Goal: Use online tool/utility: Utilize a website feature to perform a specific function

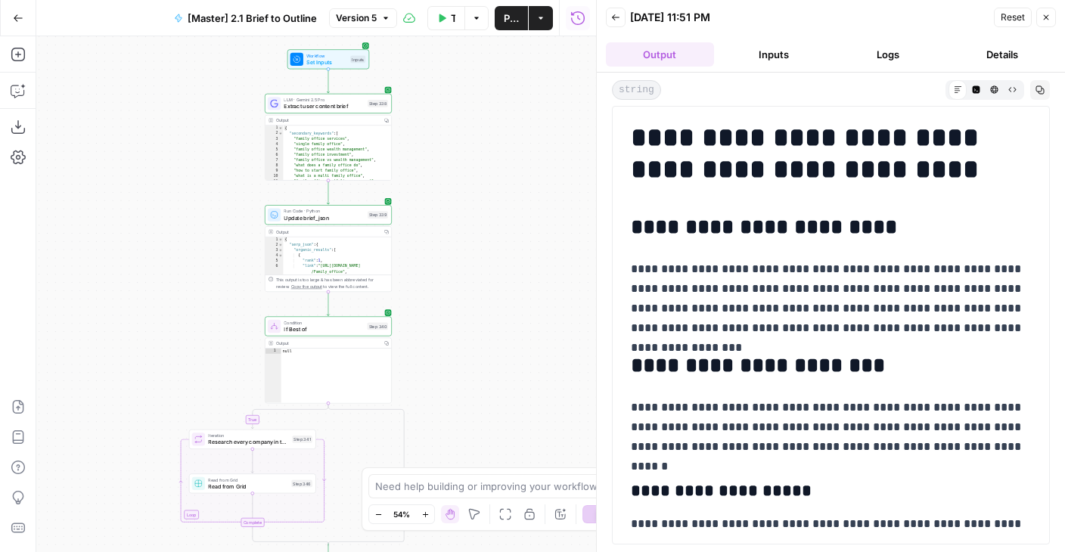
scroll to position [2870, 0]
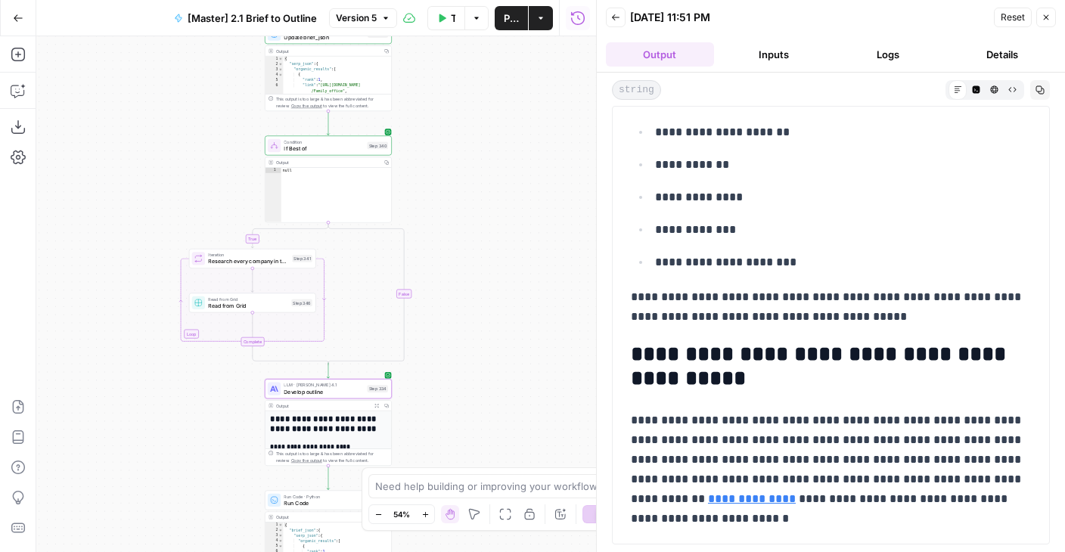
drag, startPoint x: 467, startPoint y: 339, endPoint x: 467, endPoint y: 131, distance: 208.0
click at [467, 131] on div "true false Workflow Set Inputs Inputs LLM · Gemini 2.5 Pro Extract user content…" at bounding box center [316, 294] width 560 height 516
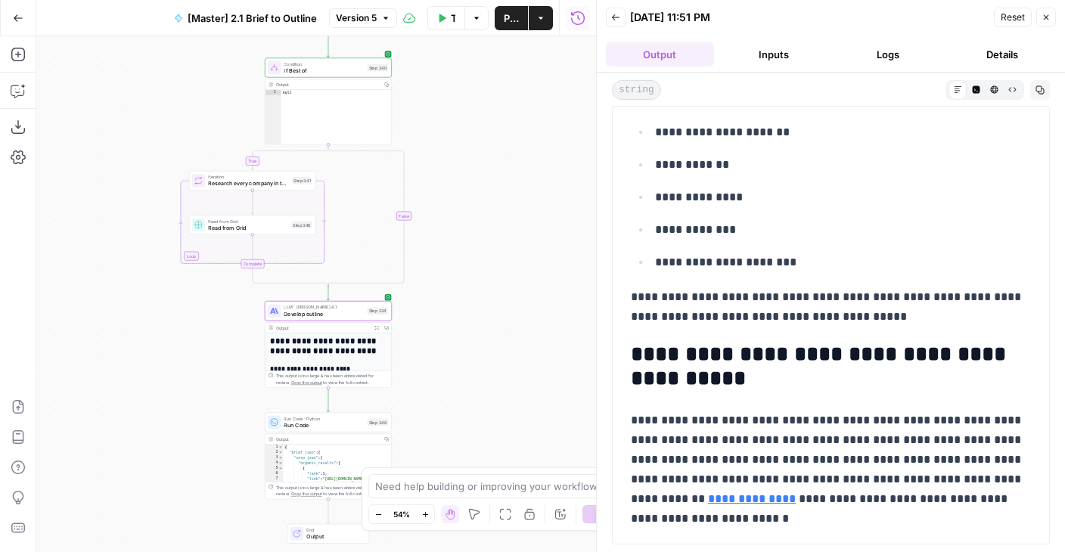
drag, startPoint x: 469, startPoint y: 347, endPoint x: 469, endPoint y: 163, distance: 183.8
click at [469, 163] on div "true false Workflow Set Inputs Inputs LLM · Gemini 2.5 Pro Extract user content…" at bounding box center [316, 294] width 560 height 516
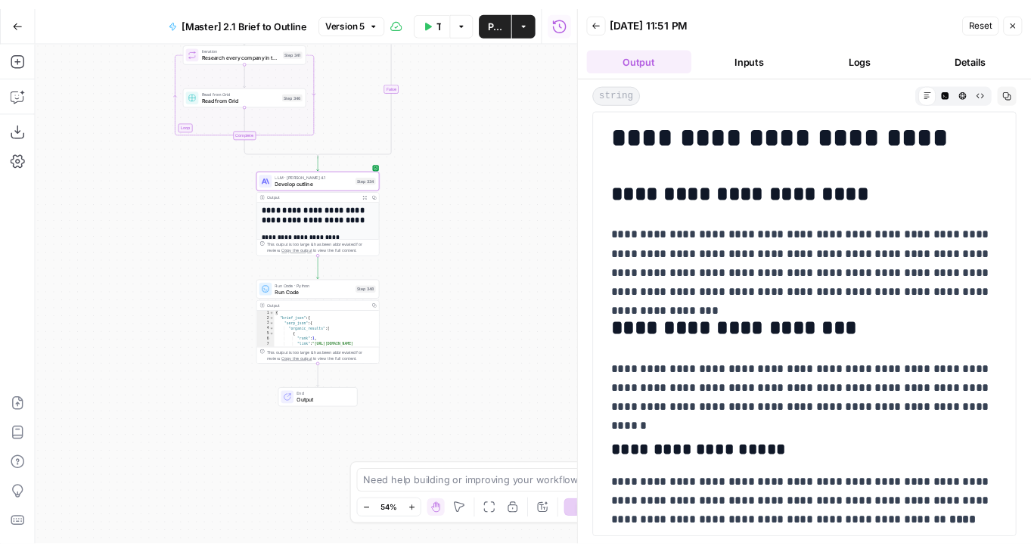
scroll to position [0, 0]
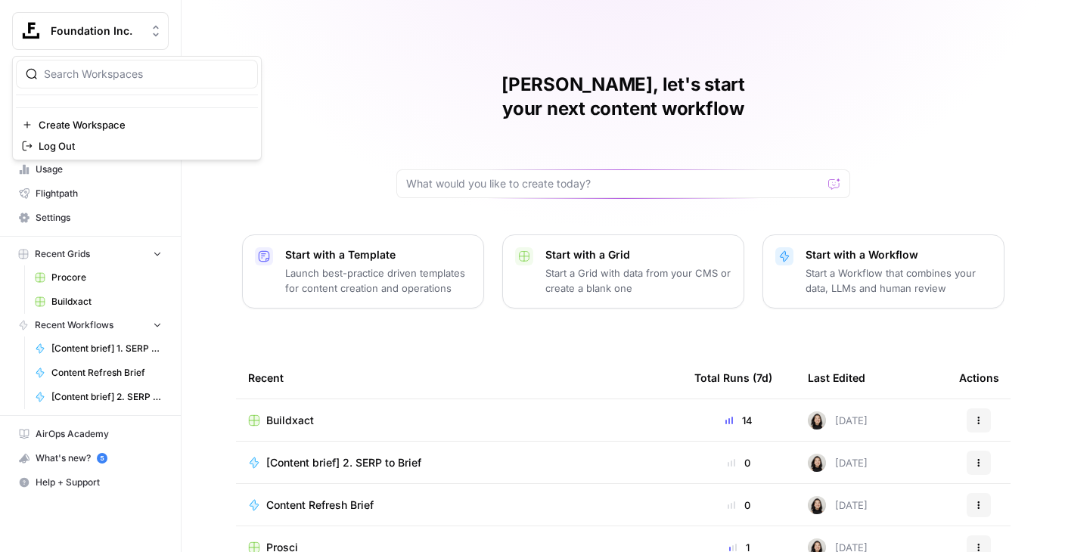
click at [164, 36] on button "Foundation Inc." at bounding box center [90, 31] width 157 height 38
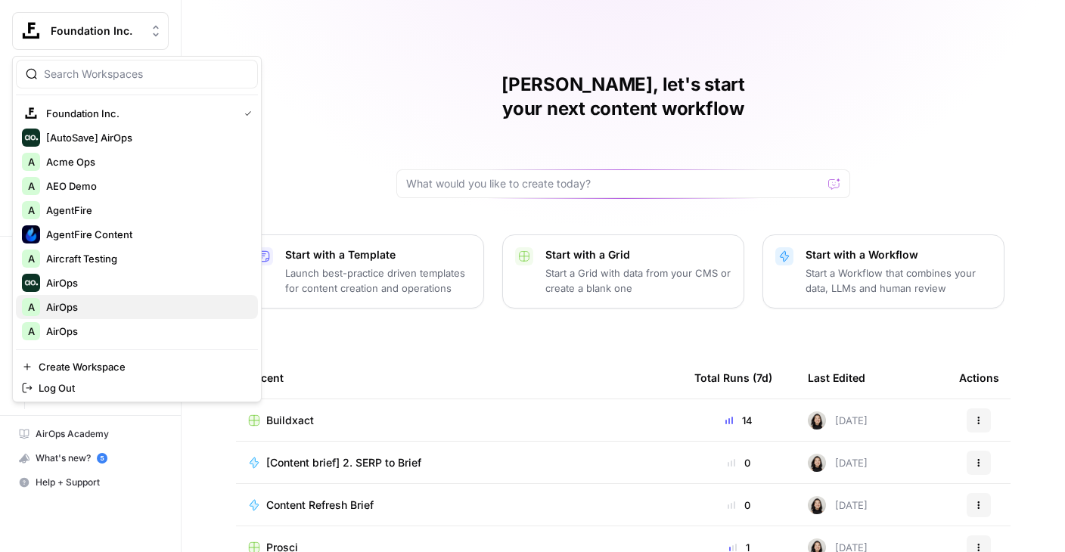
click at [89, 309] on span "AirOps" at bounding box center [146, 306] width 200 height 15
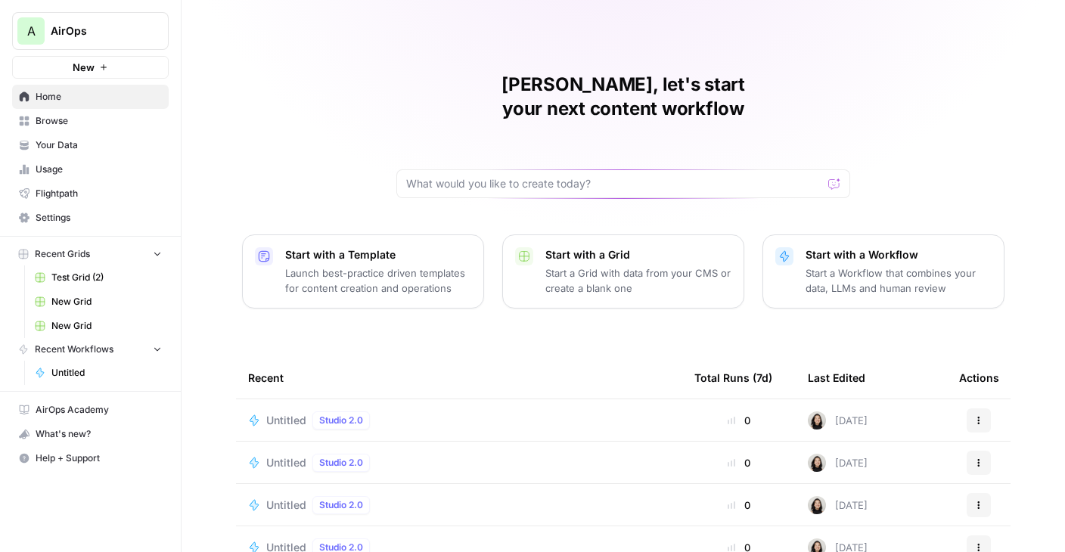
click at [159, 36] on icon "Workspace: AirOps" at bounding box center [155, 30] width 15 height 15
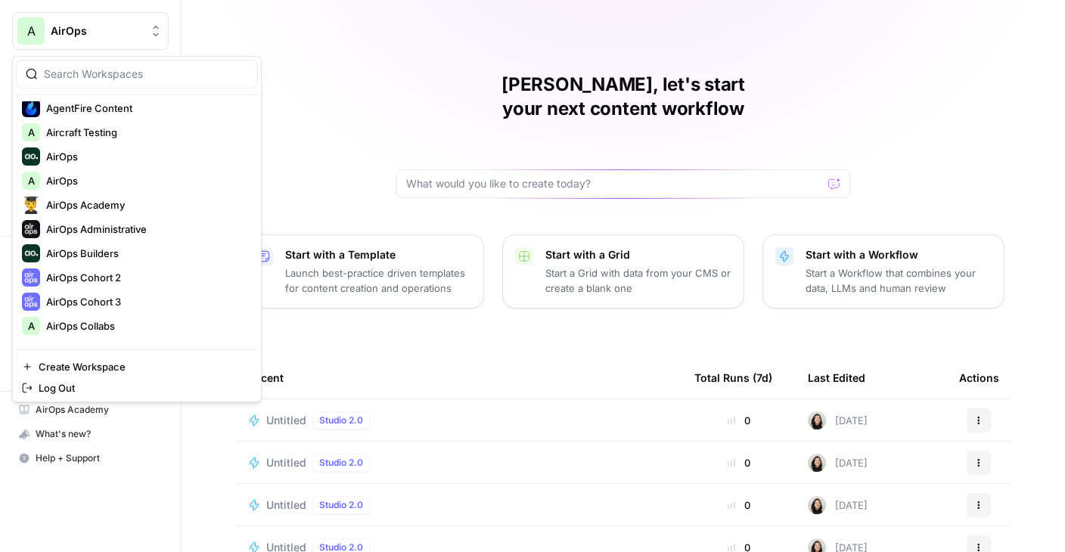
scroll to position [174, 0]
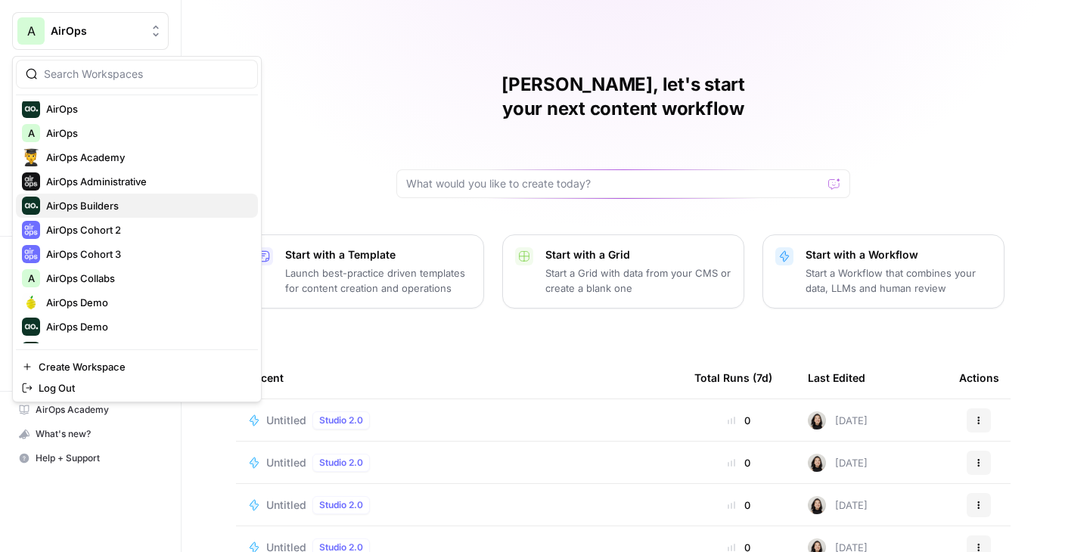
click at [107, 209] on span "AirOps Builders" at bounding box center [146, 205] width 200 height 15
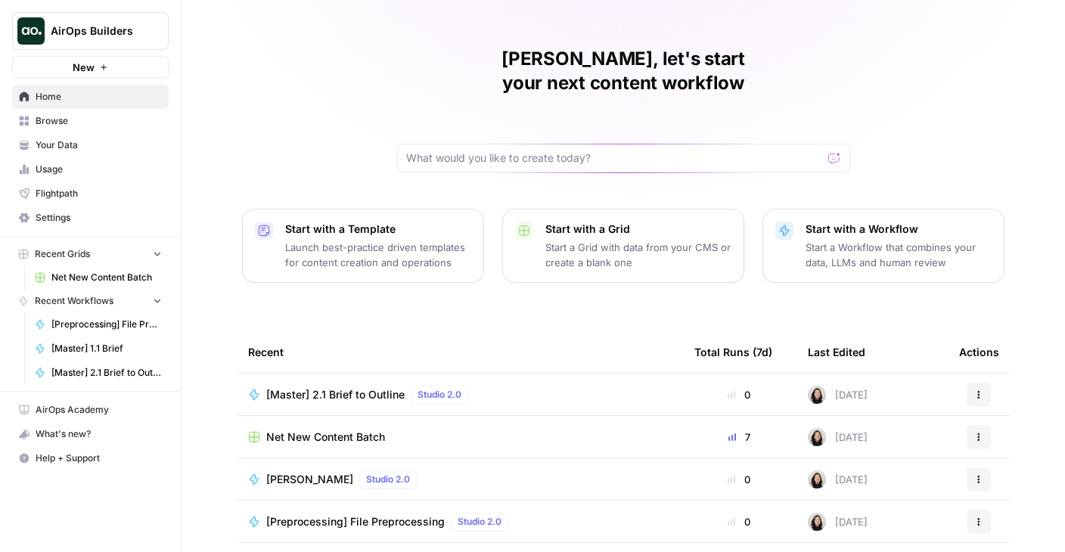
scroll to position [27, 0]
click at [272, 457] on td "[PERSON_NAME] Test Studio 2.0" at bounding box center [459, 478] width 446 height 42
click at [272, 470] on span "Cindy Test" at bounding box center [309, 477] width 87 height 15
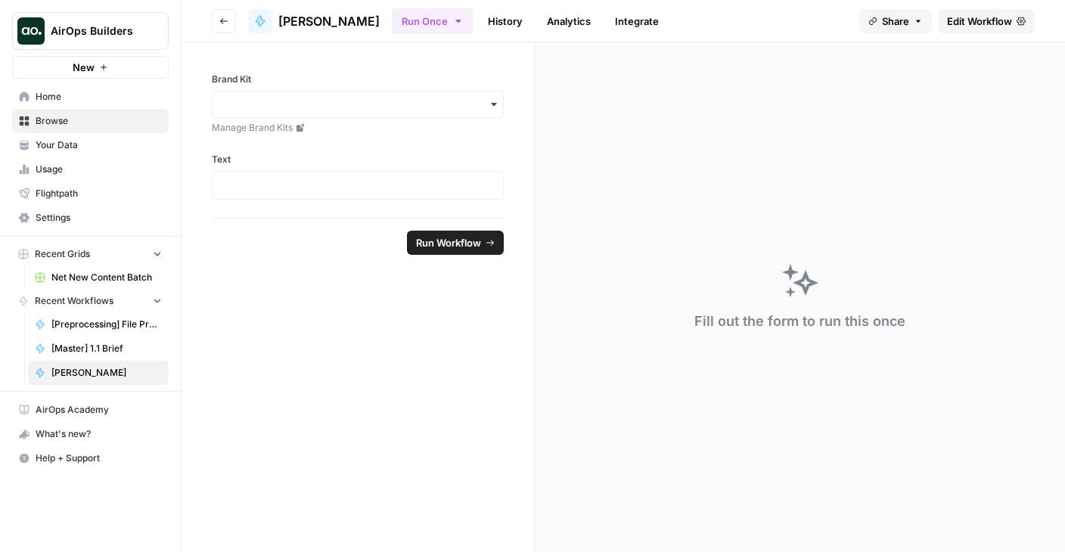
click at [960, 32] on link "Edit Workflow" at bounding box center [986, 21] width 97 height 24
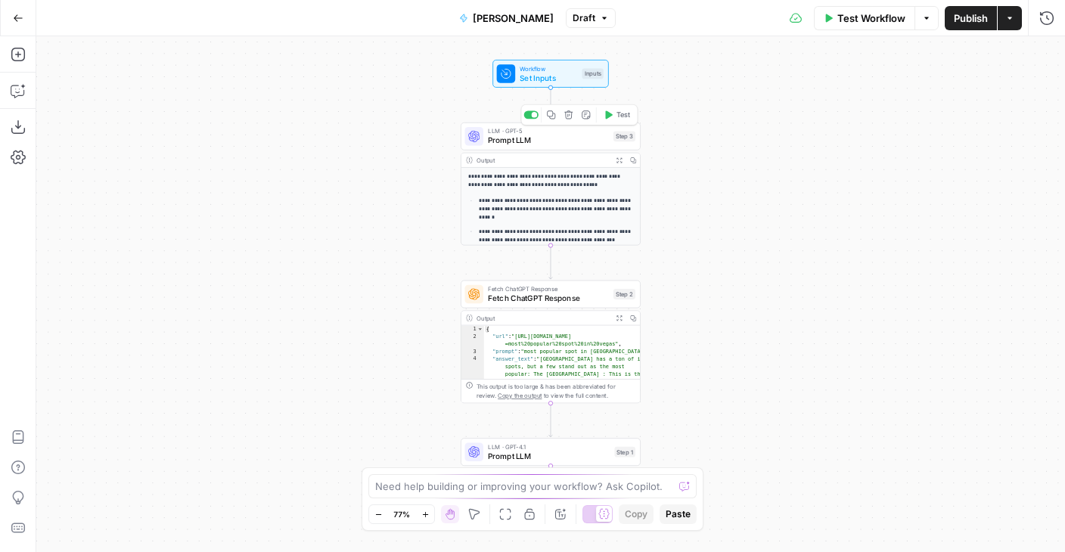
click at [551, 138] on span "Prompt LLM" at bounding box center [548, 140] width 121 height 11
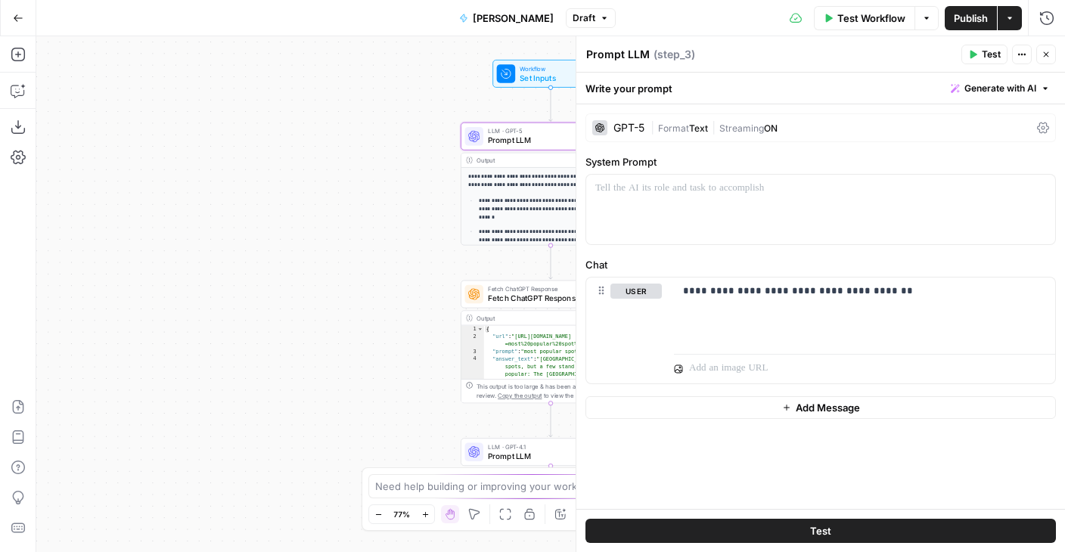
click at [666, 149] on div "**********" at bounding box center [820, 306] width 489 height 405
click at [654, 125] on span "|" at bounding box center [654, 126] width 8 height 15
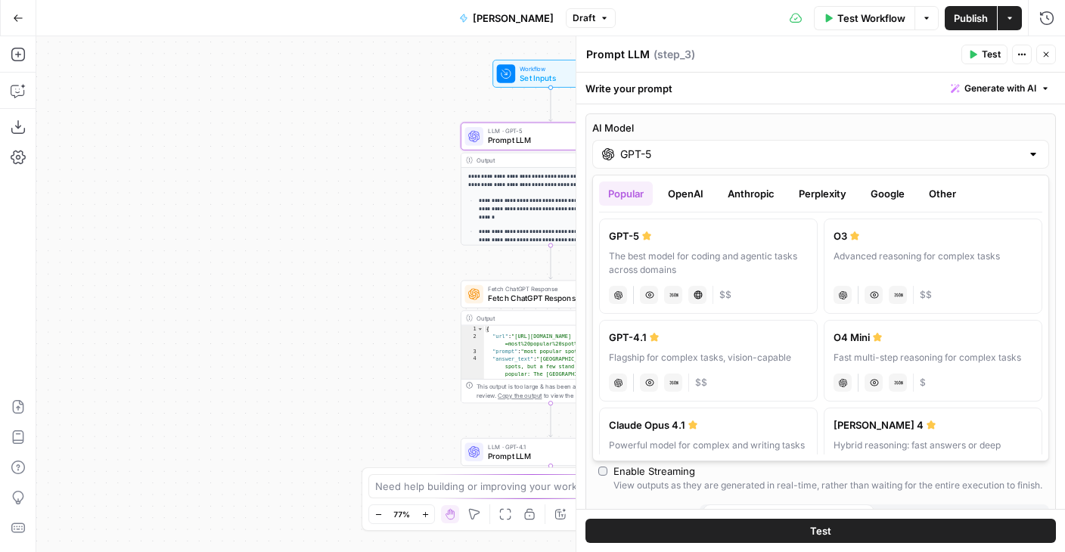
click at [656, 135] on div "AI Model GPT-5" at bounding box center [820, 144] width 457 height 48
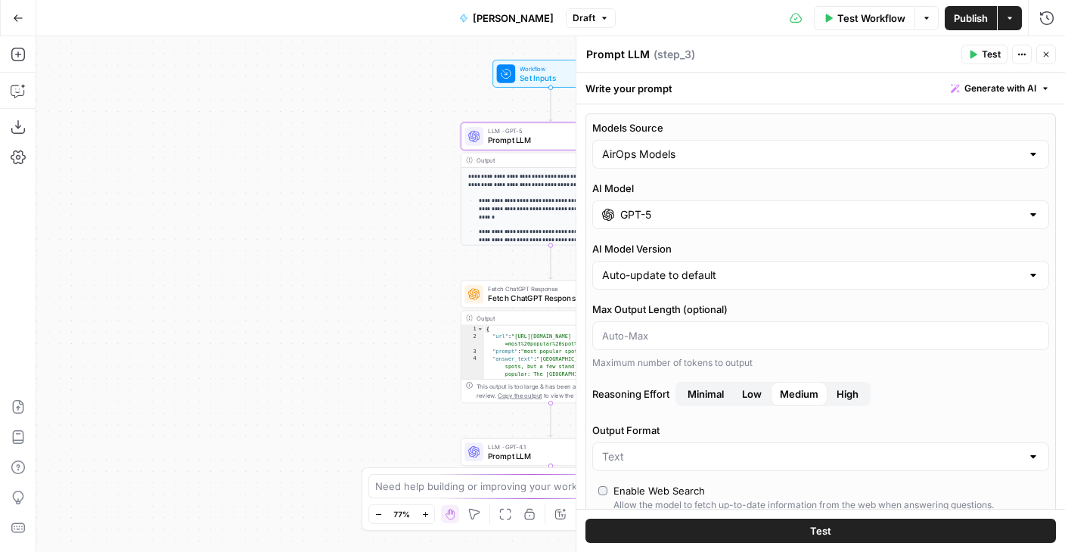
drag, startPoint x: 293, startPoint y: 123, endPoint x: 115, endPoint y: 123, distance: 177.7
click at [115, 123] on div "**********" at bounding box center [550, 294] width 1029 height 516
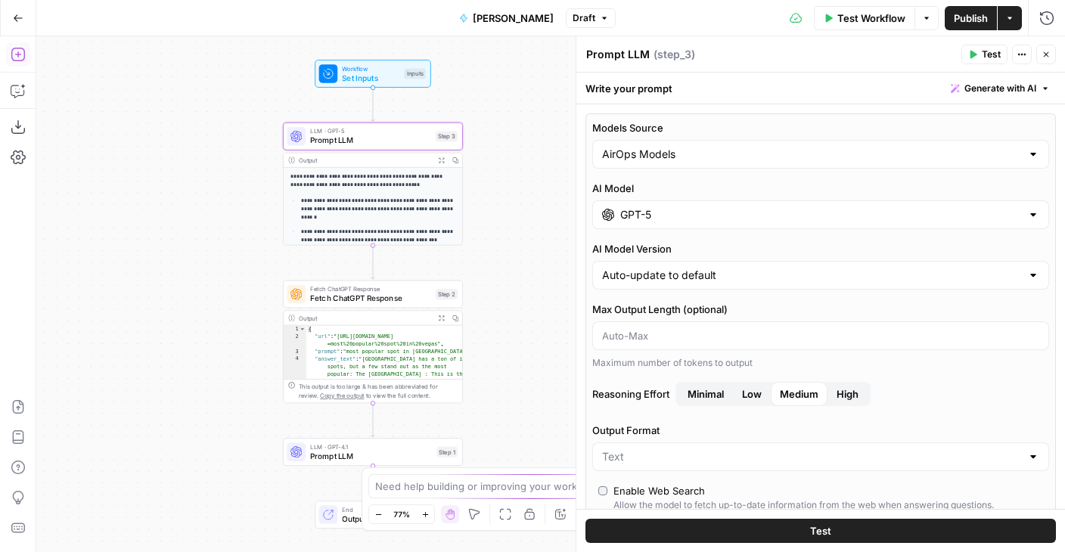
click at [11, 58] on icon "button" at bounding box center [18, 55] width 14 height 14
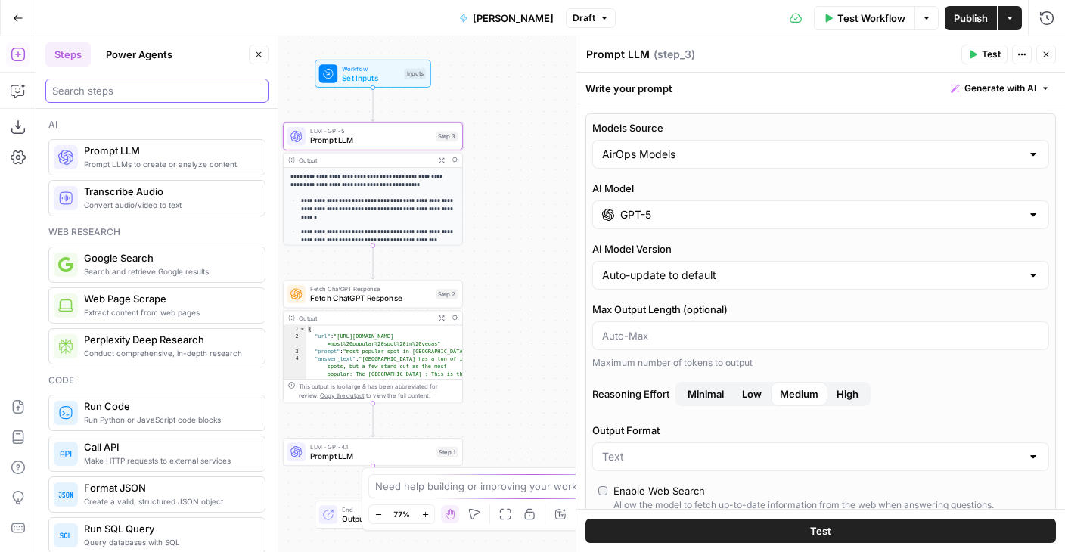
click at [95, 87] on input "search" at bounding box center [156, 90] width 209 height 15
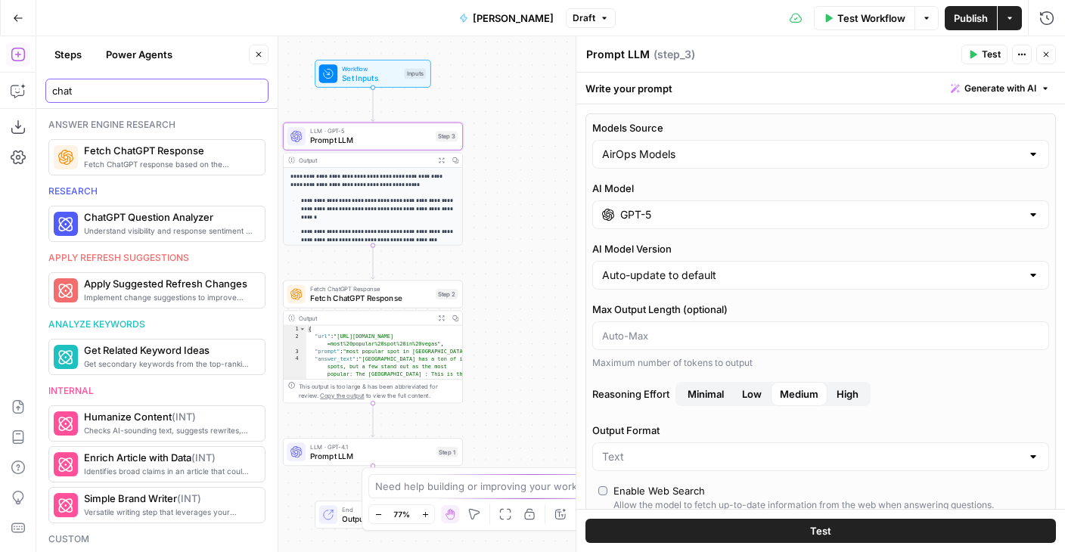
type input "chat"
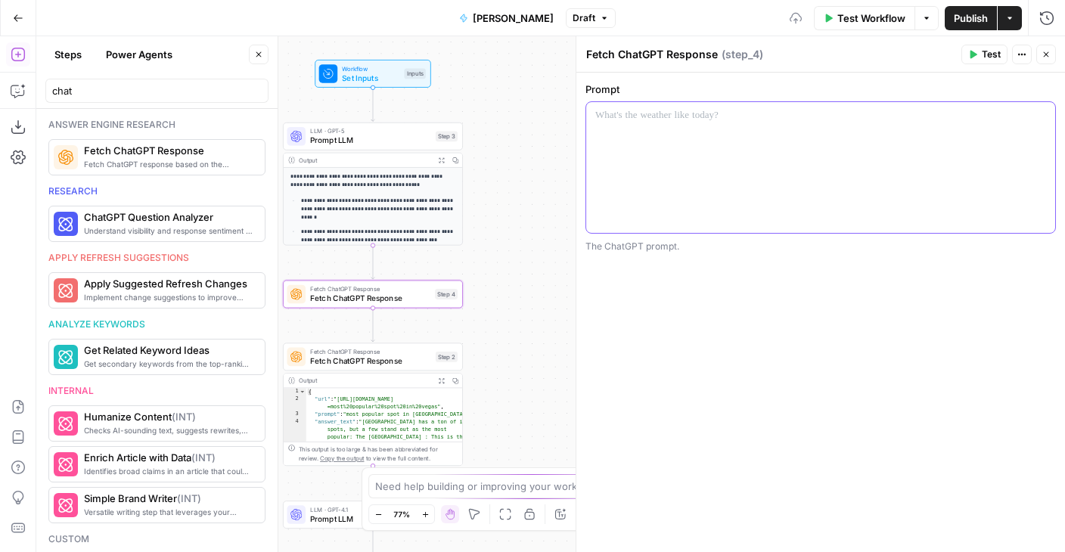
click at [635, 168] on div at bounding box center [820, 167] width 469 height 131
click at [970, 63] on button "Test" at bounding box center [984, 55] width 46 height 20
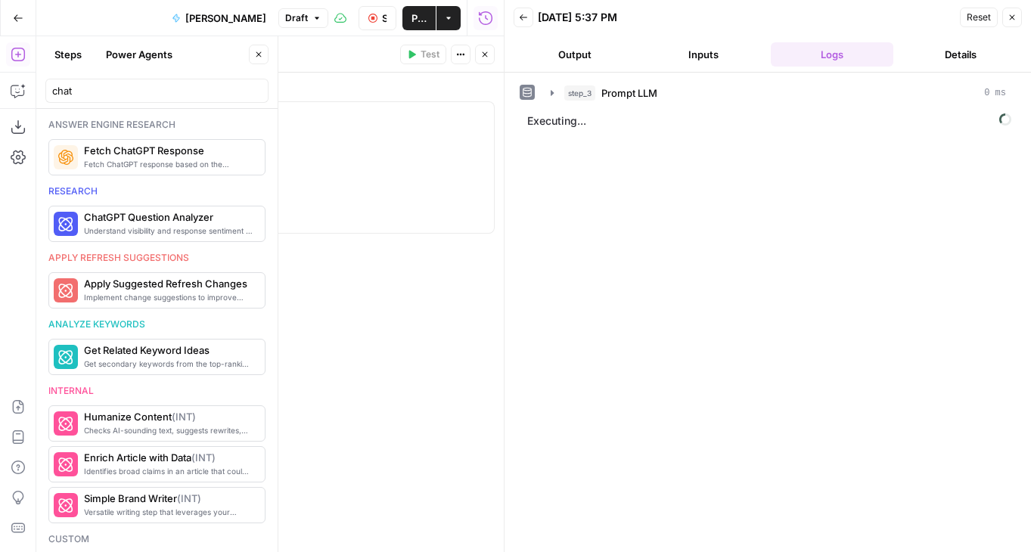
click at [584, 48] on button "Output" at bounding box center [575, 54] width 123 height 24
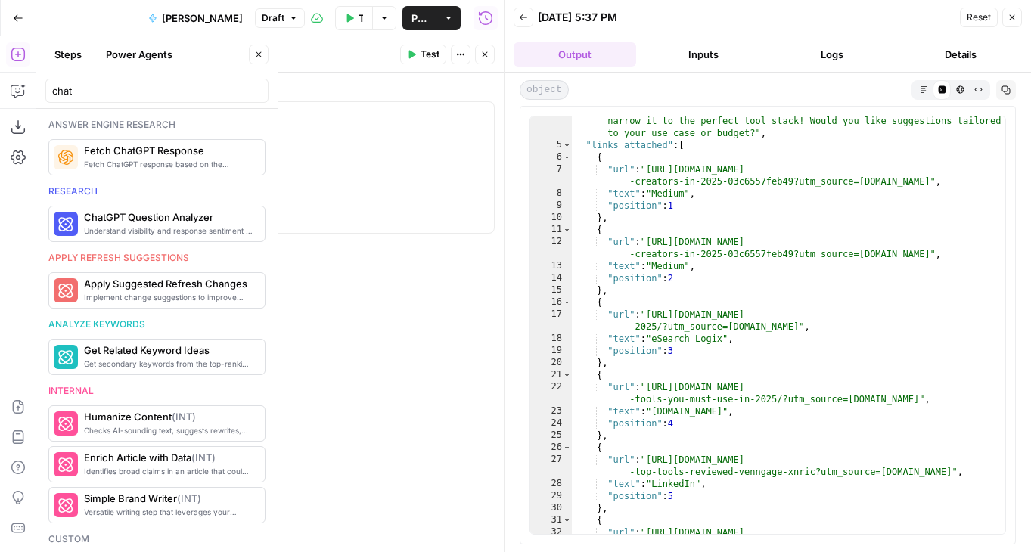
scroll to position [723, 0]
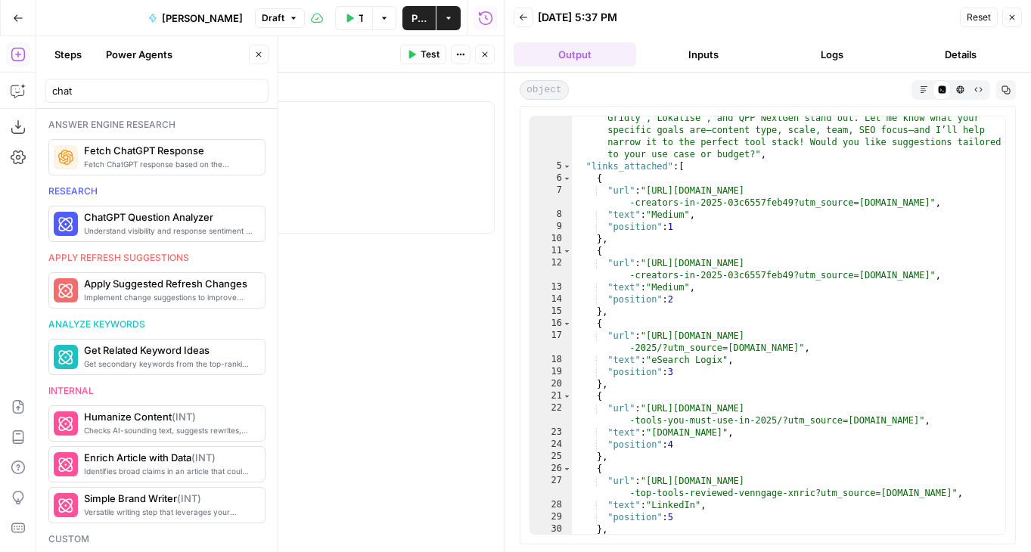
type textarea "*"
click at [560, 162] on div "5" at bounding box center [551, 166] width 42 height 12
click at [563, 166] on span "Toggle code folding, rows 5 through 141" at bounding box center [567, 166] width 8 height 12
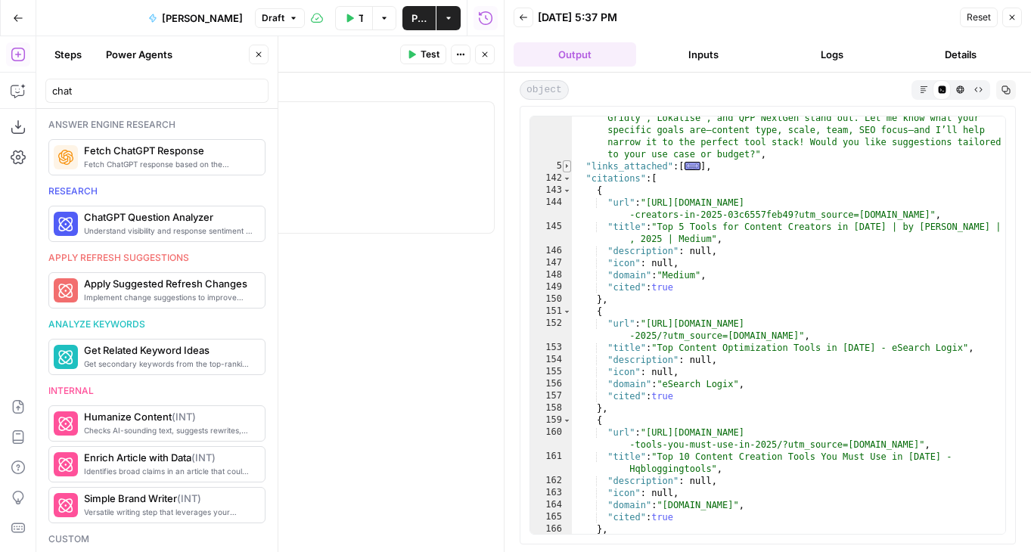
click at [568, 166] on span "Toggle code folding, rows 5 through 141" at bounding box center [567, 166] width 8 height 12
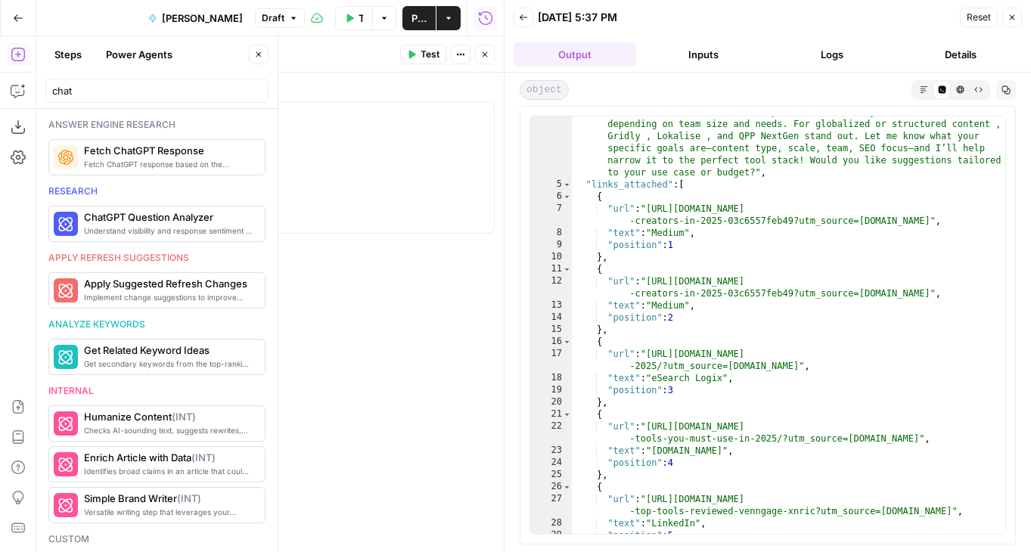
scroll to position [701, 0]
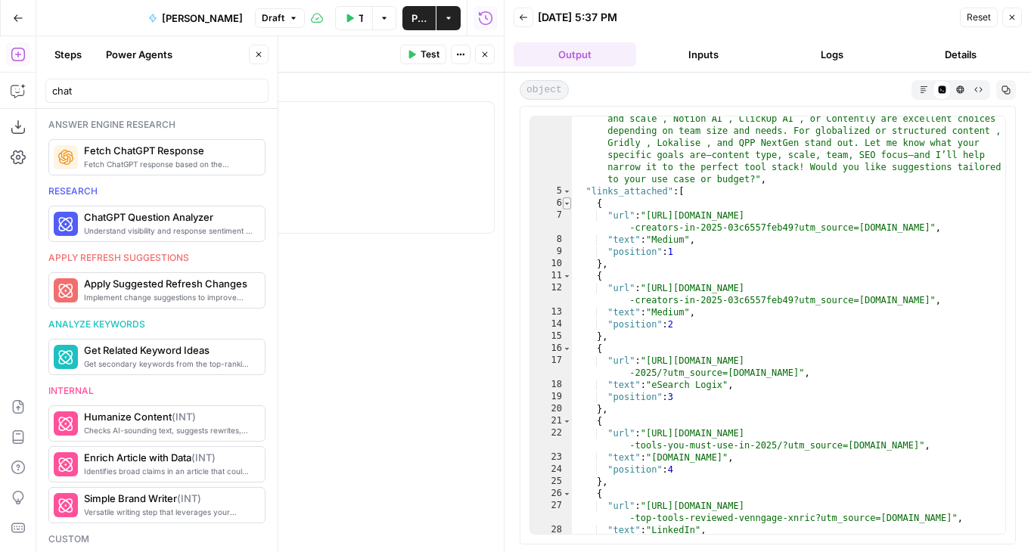
click at [570, 203] on span "Toggle code folding, rows 6 through 10" at bounding box center [567, 203] width 8 height 12
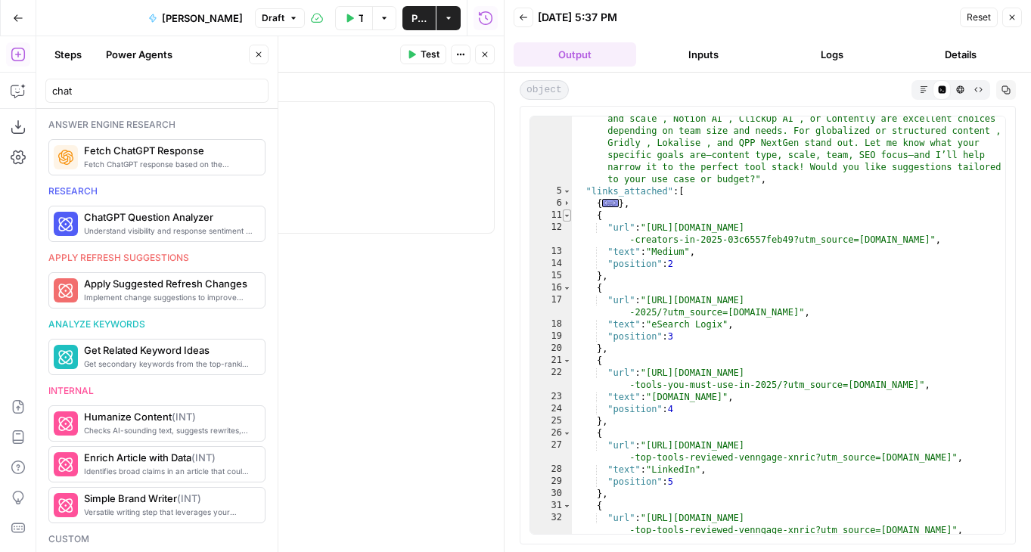
click at [569, 219] on span "Toggle code folding, rows 11 through 15" at bounding box center [567, 215] width 8 height 12
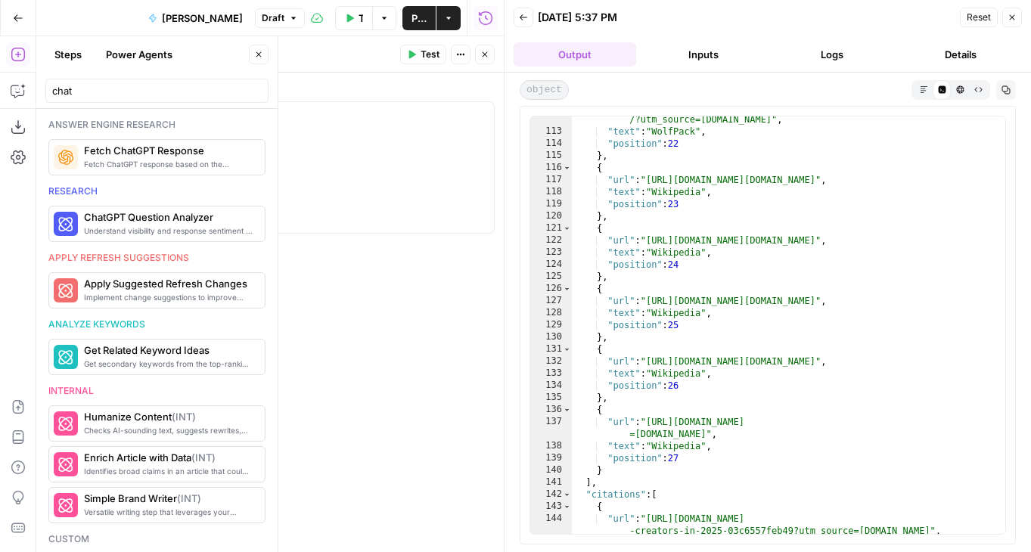
scroll to position [2155, 0]
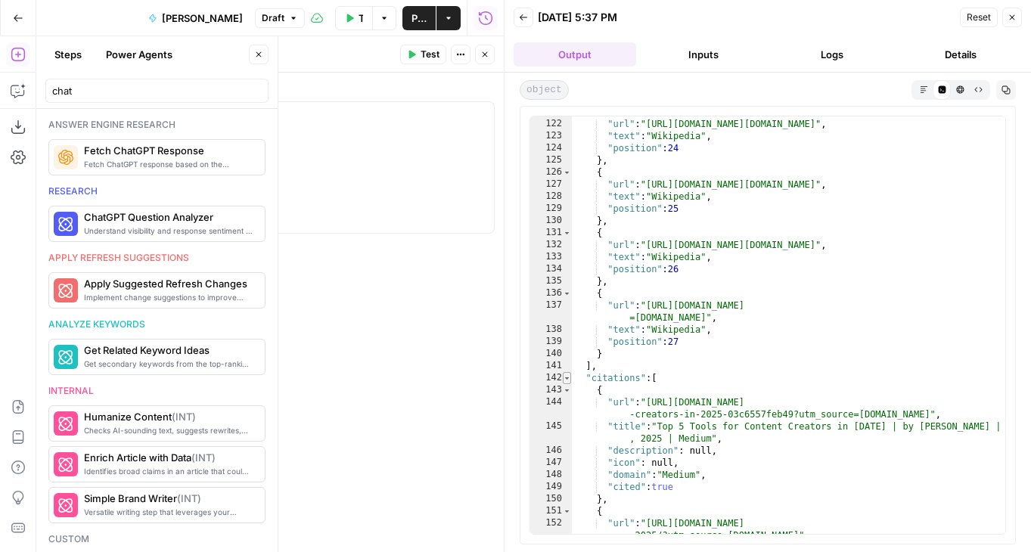
click at [563, 378] on span "Toggle code folding, rows 142 through 287" at bounding box center [567, 378] width 8 height 12
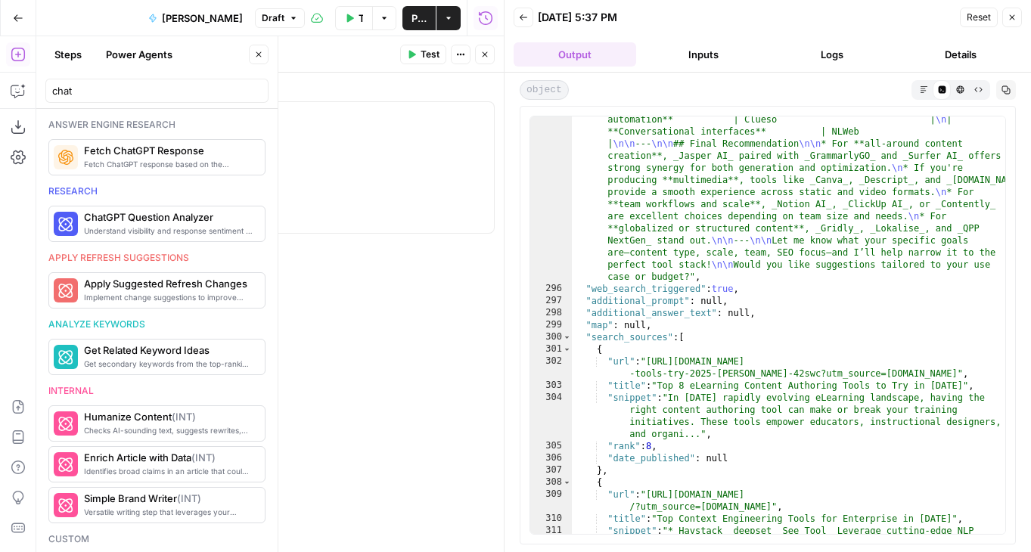
scroll to position [3502, 0]
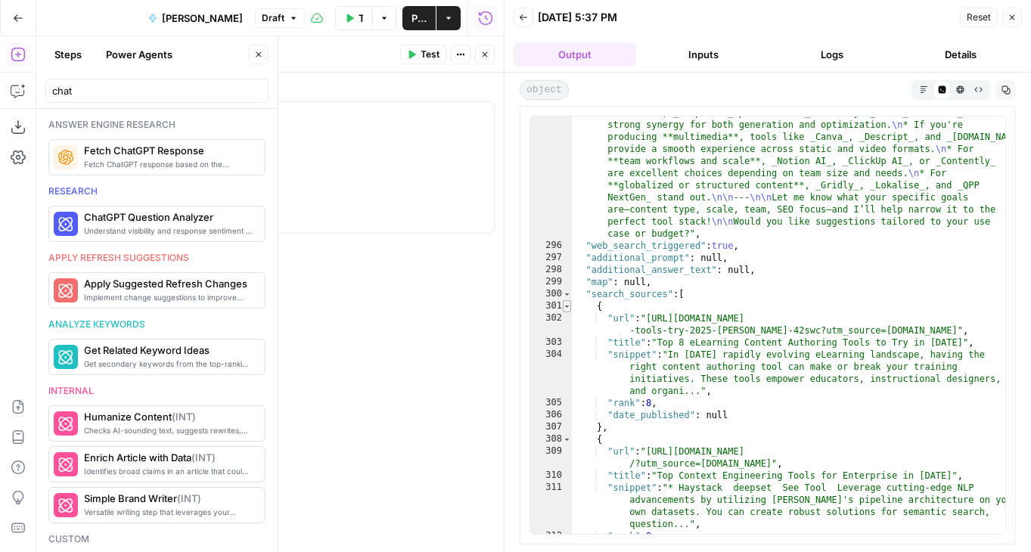
click at [566, 306] on span "Toggle code folding, rows 301 through 307" at bounding box center [567, 306] width 8 height 12
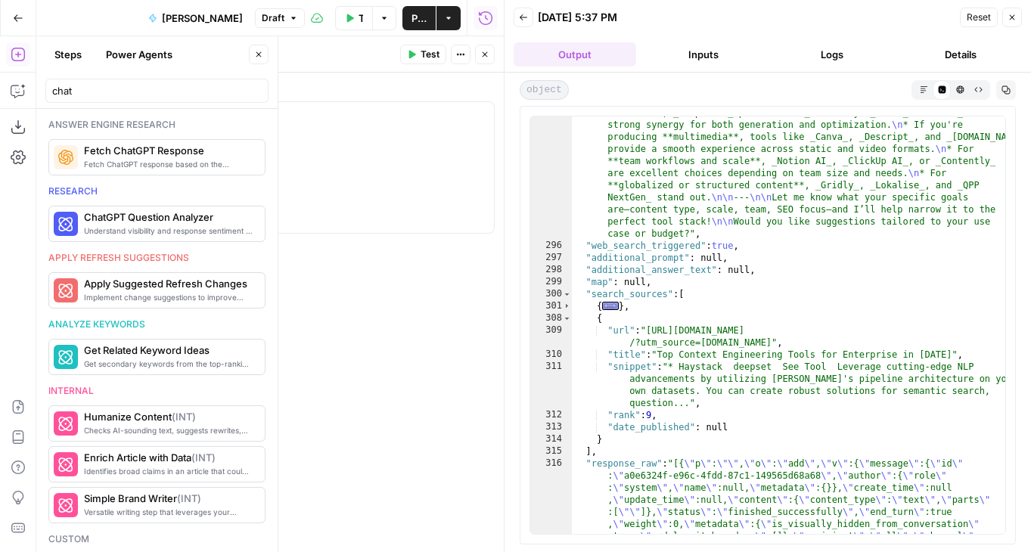
click at [566, 319] on span "Toggle code folding, rows 308 through 314" at bounding box center [567, 318] width 8 height 12
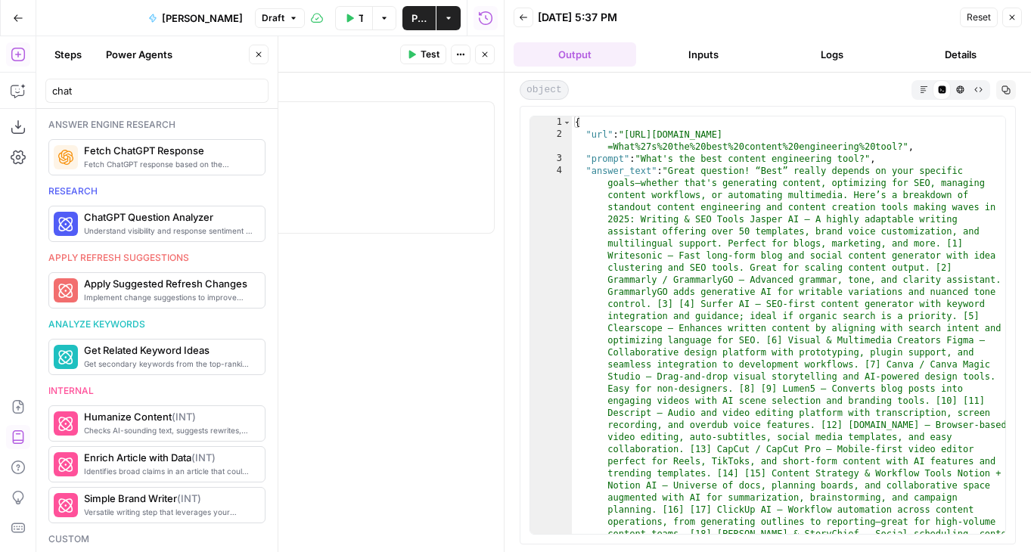
scroll to position [0, 0]
click at [571, 50] on button "Output" at bounding box center [575, 54] width 123 height 24
click at [529, 24] on button "Back" at bounding box center [524, 18] width 20 height 20
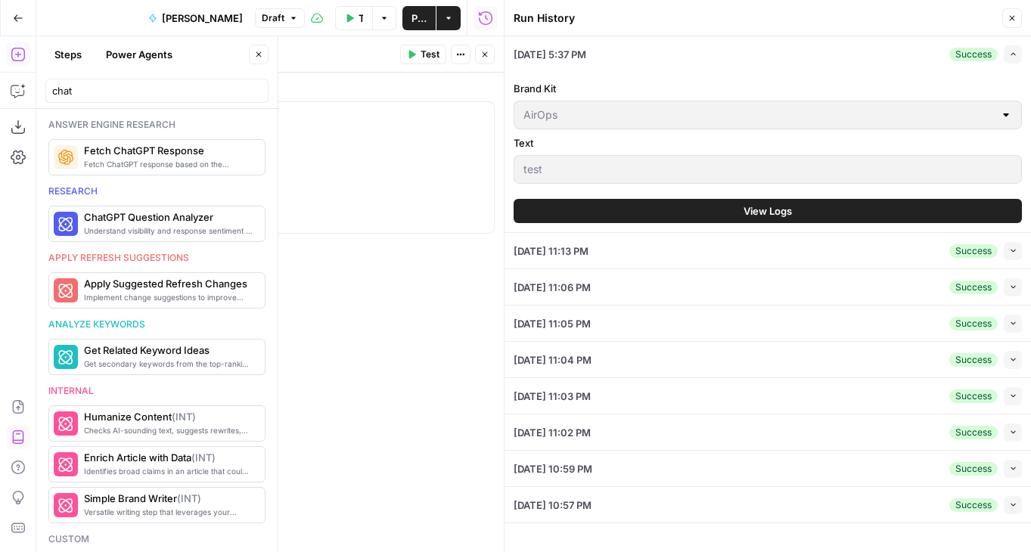
click at [480, 46] on button "Close" at bounding box center [485, 55] width 20 height 20
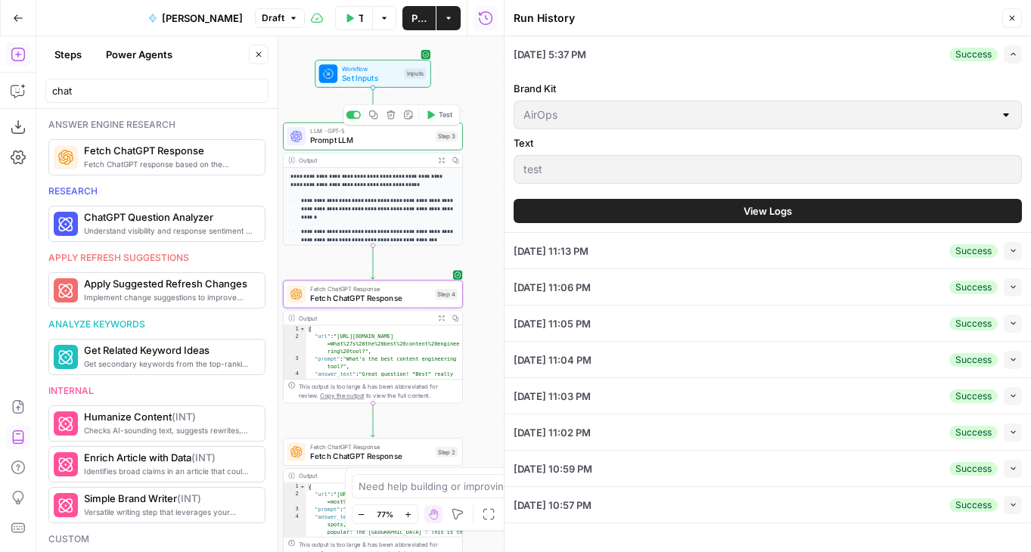
click at [307, 148] on div "LLM · GPT-5 Prompt LLM Step 3 Copy step Delete step Add Note Test" at bounding box center [373, 137] width 180 height 28
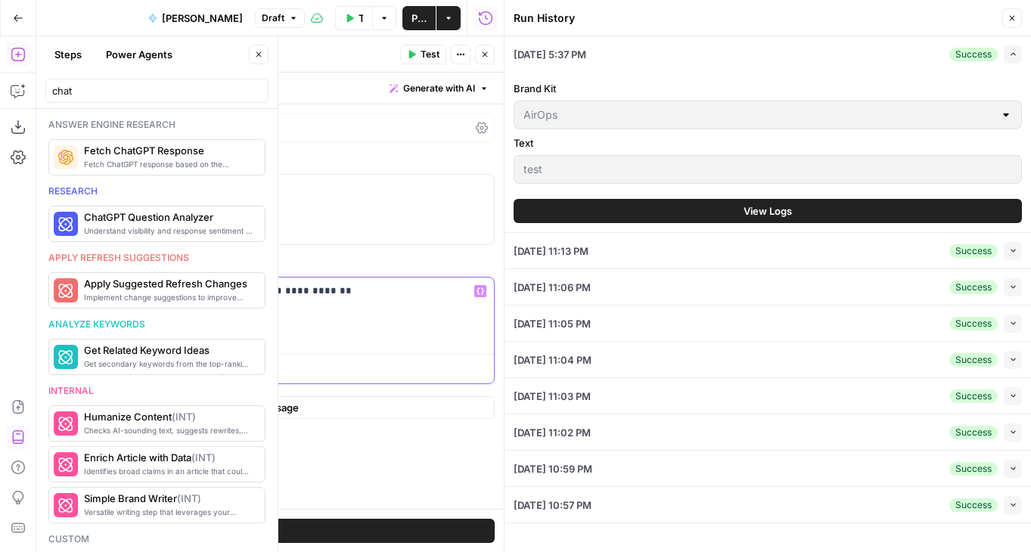
drag, startPoint x: 359, startPoint y: 294, endPoint x: -46, endPoint y: 220, distance: 412.1
click at [0, 220] on html "**********" at bounding box center [515, 276] width 1031 height 552
click at [160, 135] on div "GPT-5 | Format Text | Streaming ON" at bounding box center [259, 127] width 470 height 29
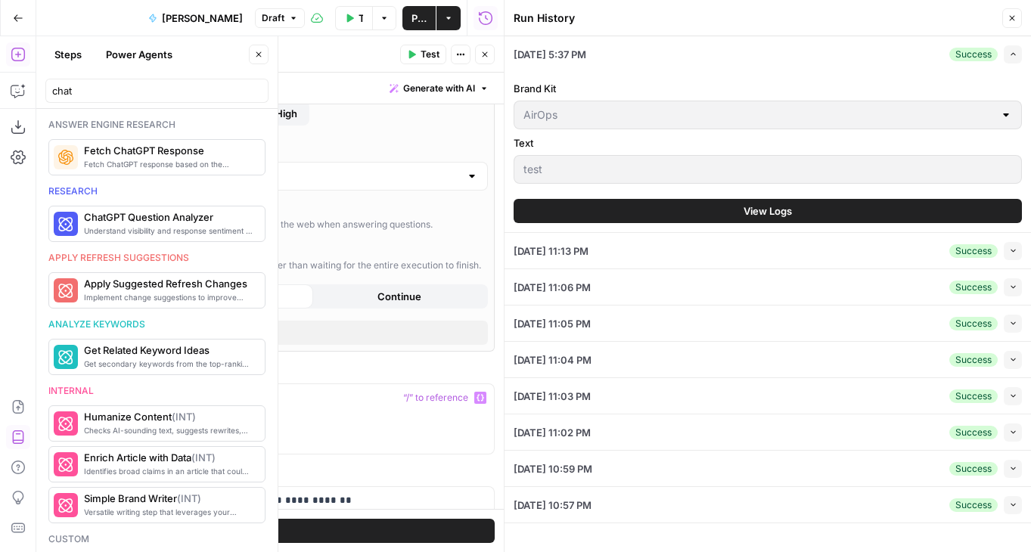
scroll to position [245, 0]
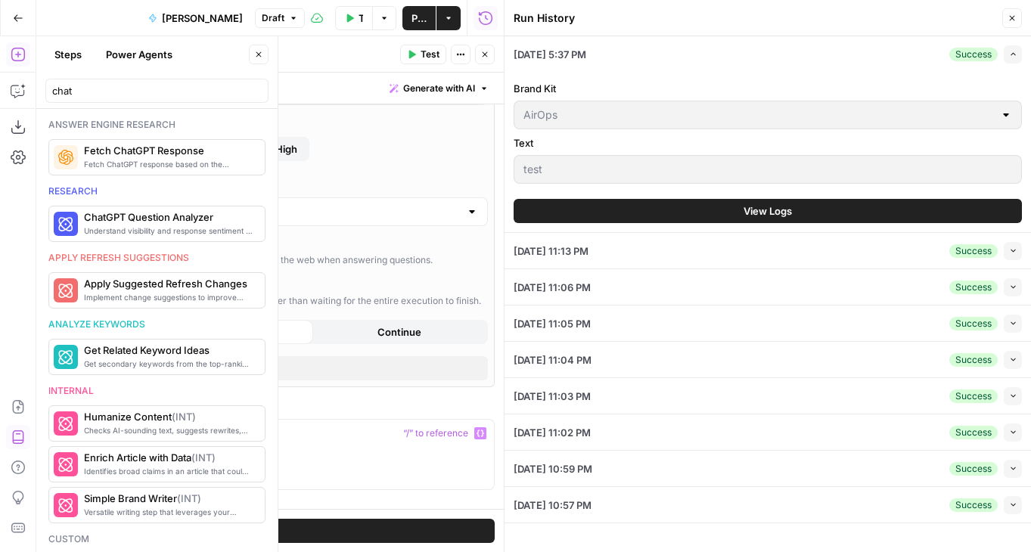
click at [181, 520] on button "Test" at bounding box center [259, 531] width 470 height 24
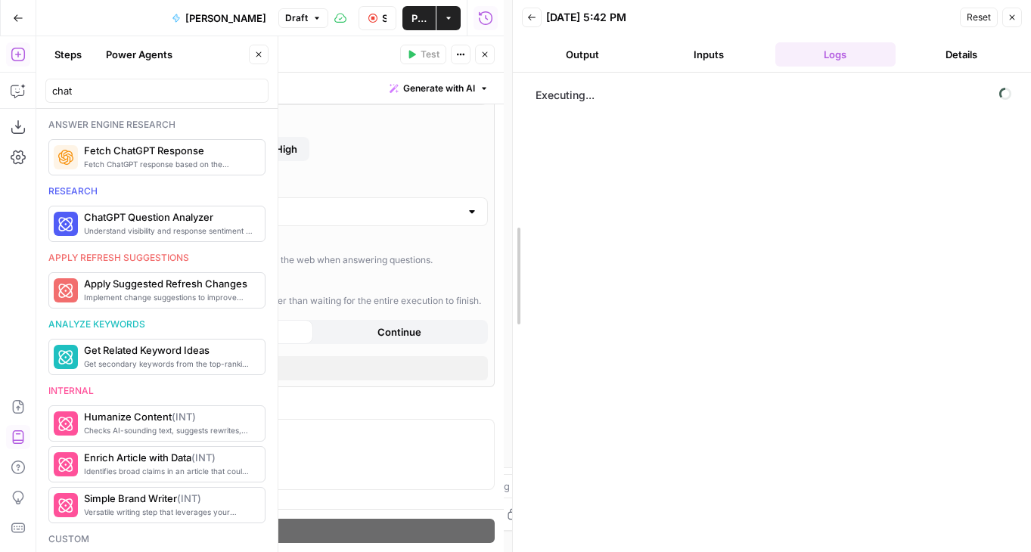
drag, startPoint x: 496, startPoint y: 394, endPoint x: 554, endPoint y: 394, distance: 58.2
click at [520, 394] on div at bounding box center [512, 276] width 15 height 552
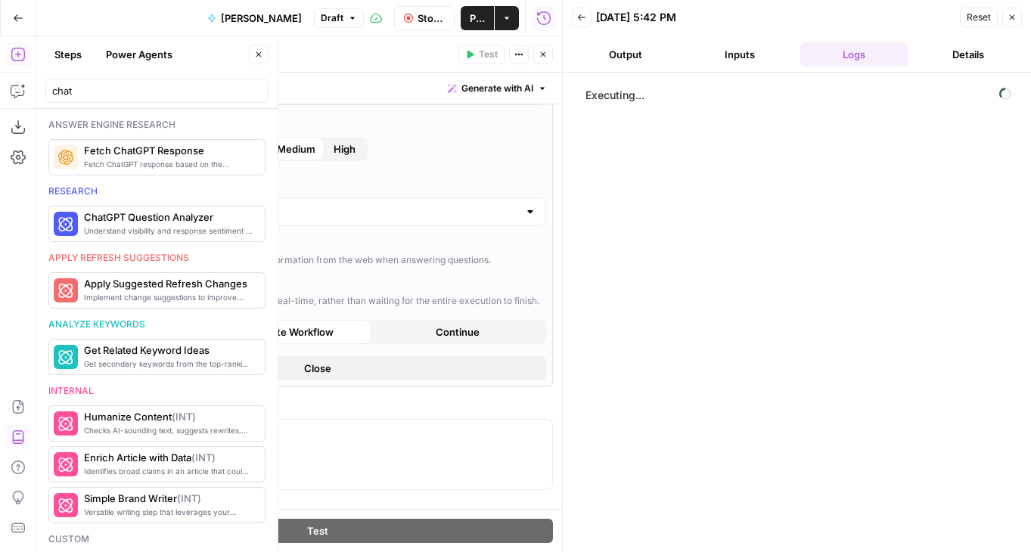
click at [259, 57] on icon "button" at bounding box center [258, 54] width 9 height 9
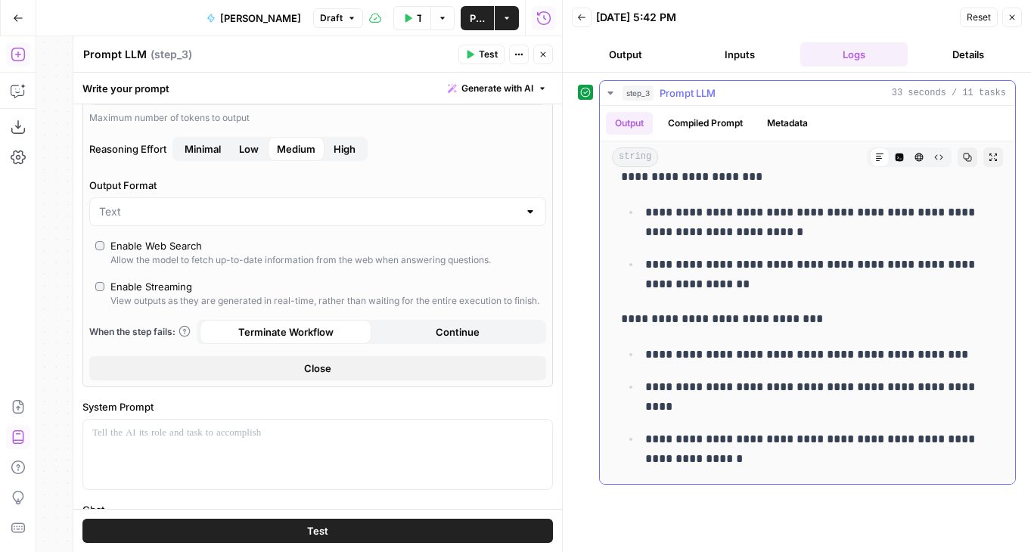
scroll to position [2521, 0]
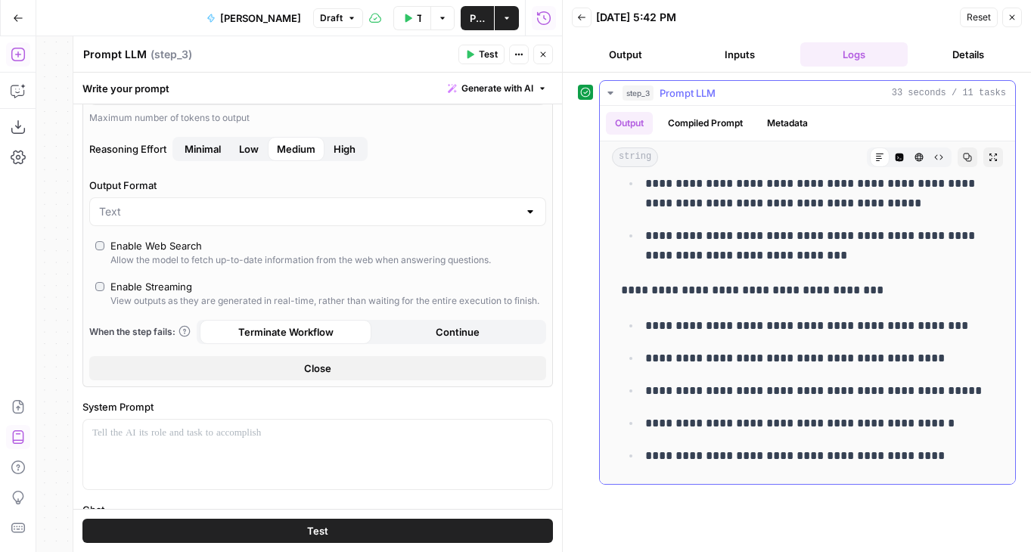
click at [703, 130] on button "Compiled Prompt" at bounding box center [705, 123] width 93 height 23
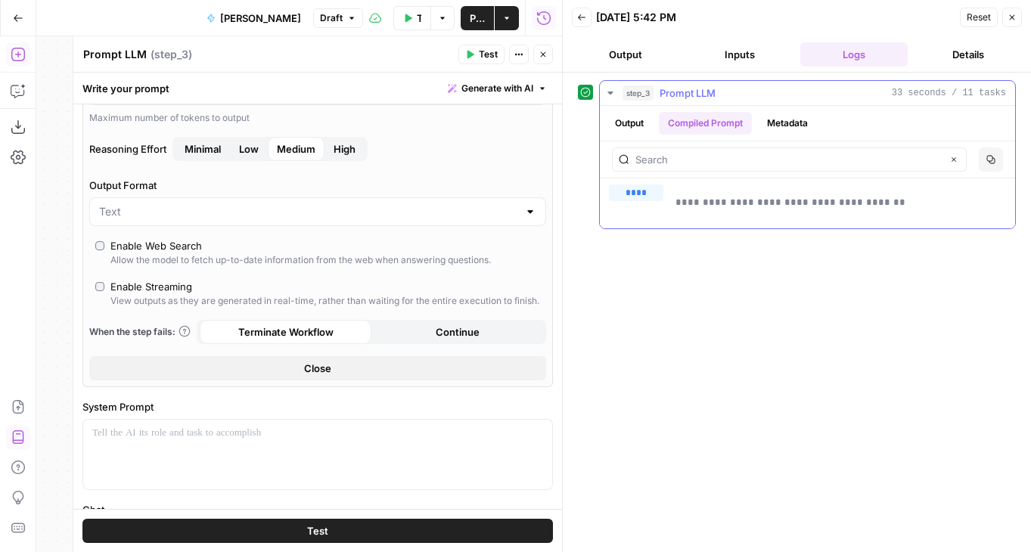
click at [651, 126] on button "Output" at bounding box center [629, 123] width 47 height 23
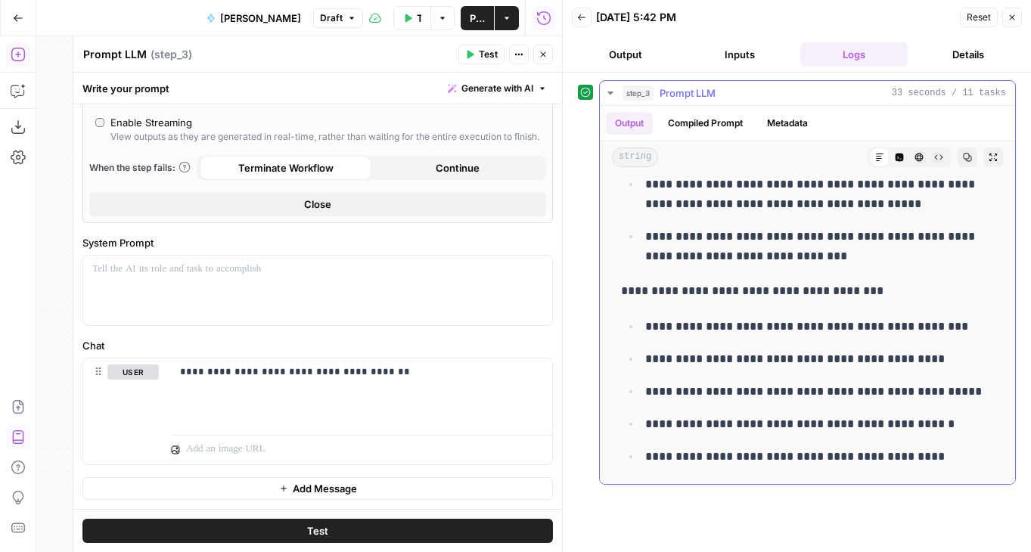
scroll to position [2521, 0]
click at [542, 43] on header "Prompt LLM Prompt LLM ( step_3 ) Test Actions Close" at bounding box center [317, 54] width 489 height 36
click at [542, 48] on button "Close" at bounding box center [543, 55] width 20 height 20
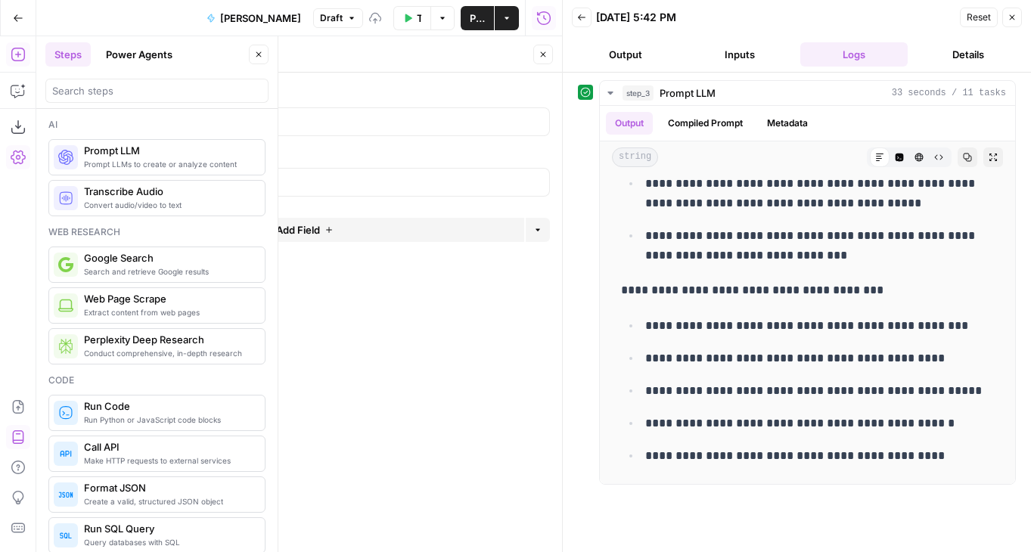
click at [542, 51] on icon "button" at bounding box center [542, 54] width 9 height 9
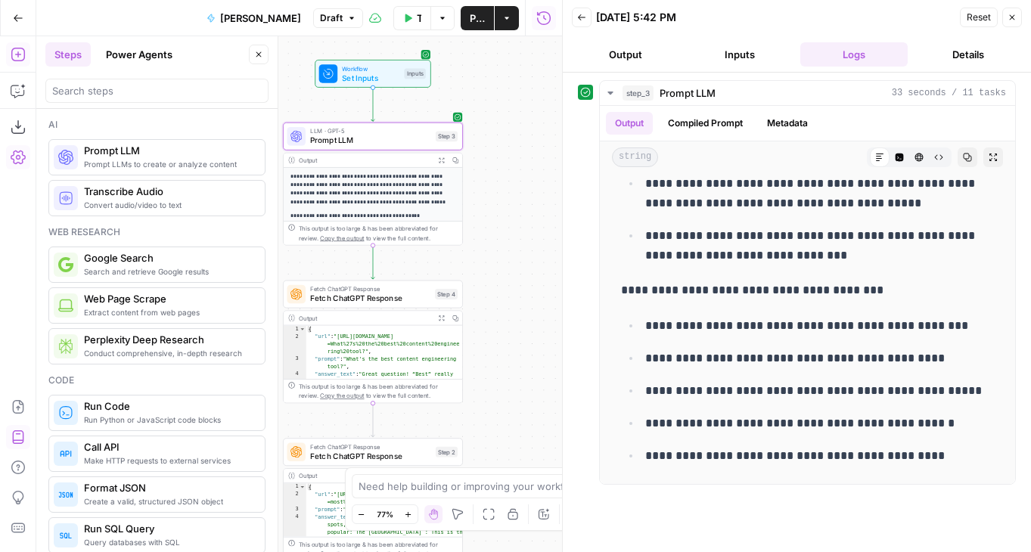
click at [101, 100] on div at bounding box center [156, 91] width 223 height 24
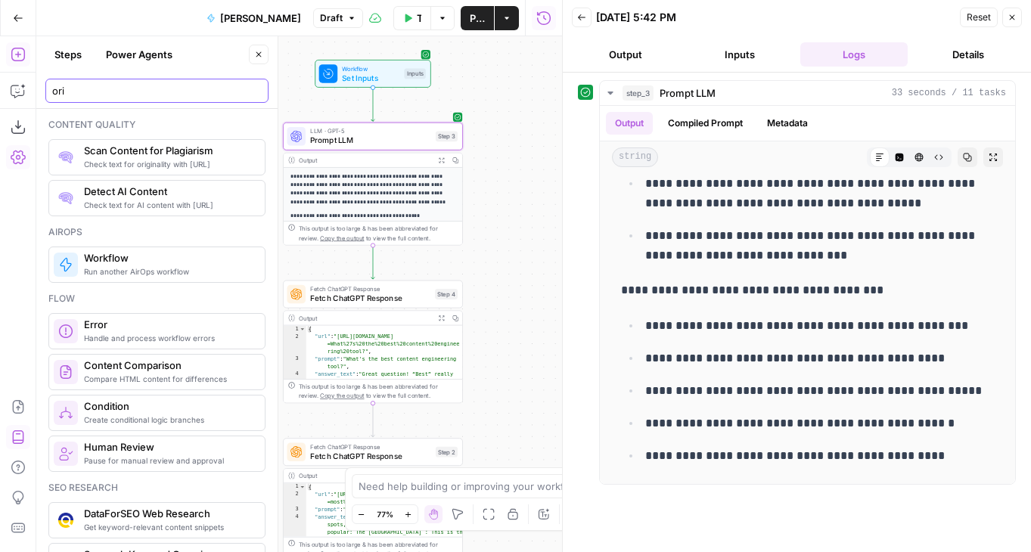
type input "ori"
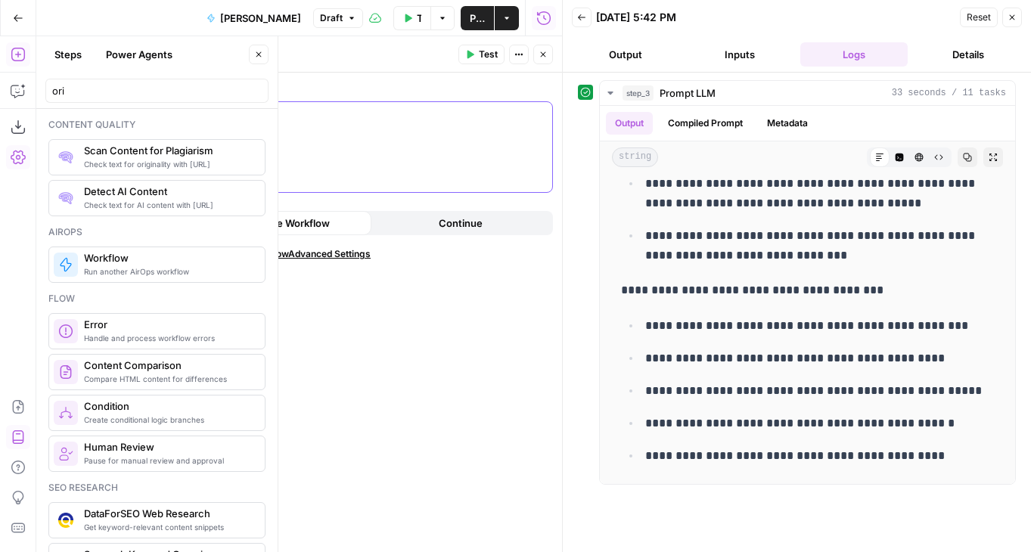
click at [236, 122] on p at bounding box center [317, 115] width 451 height 15
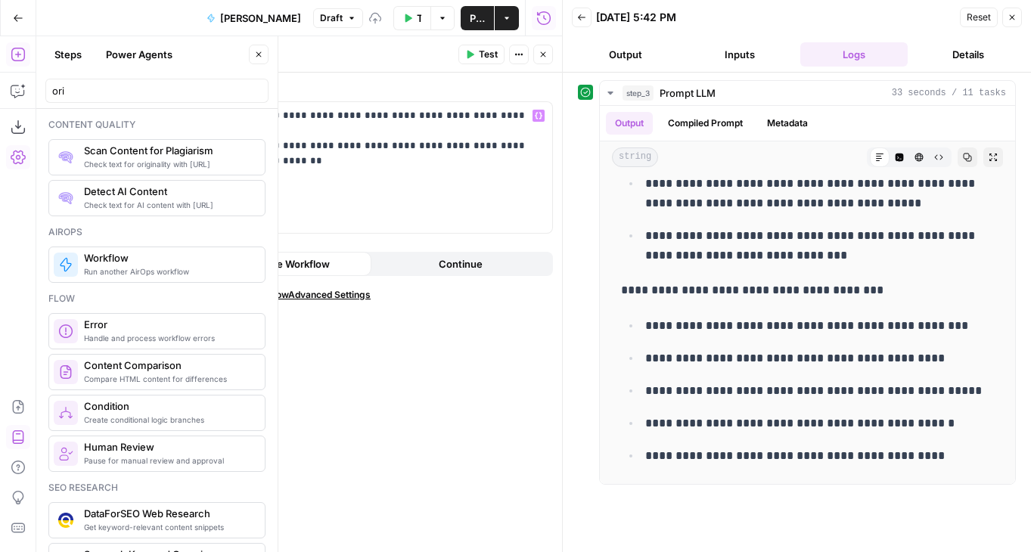
click at [472, 52] on icon "button" at bounding box center [469, 54] width 9 height 9
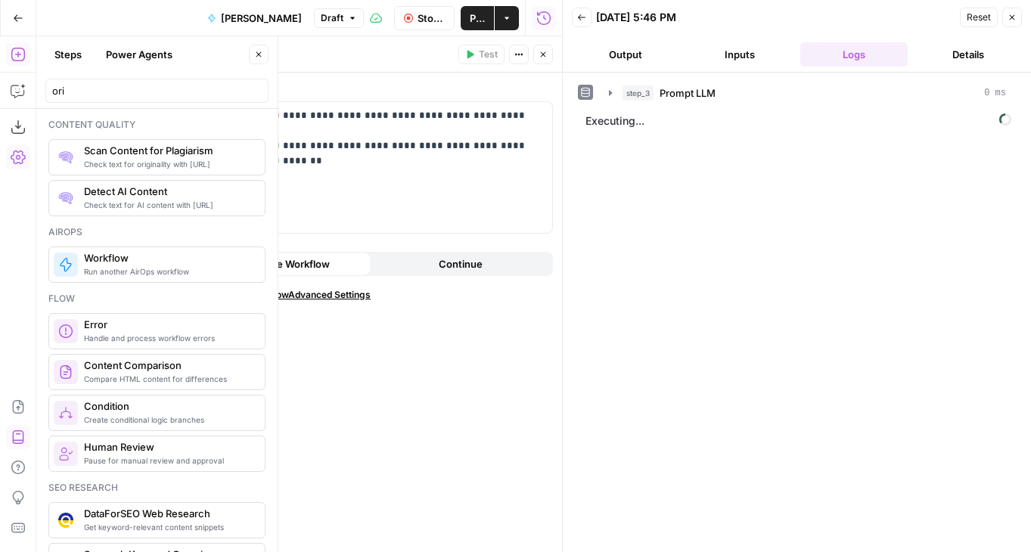
click at [613, 42] on button "Output" at bounding box center [626, 54] width 108 height 24
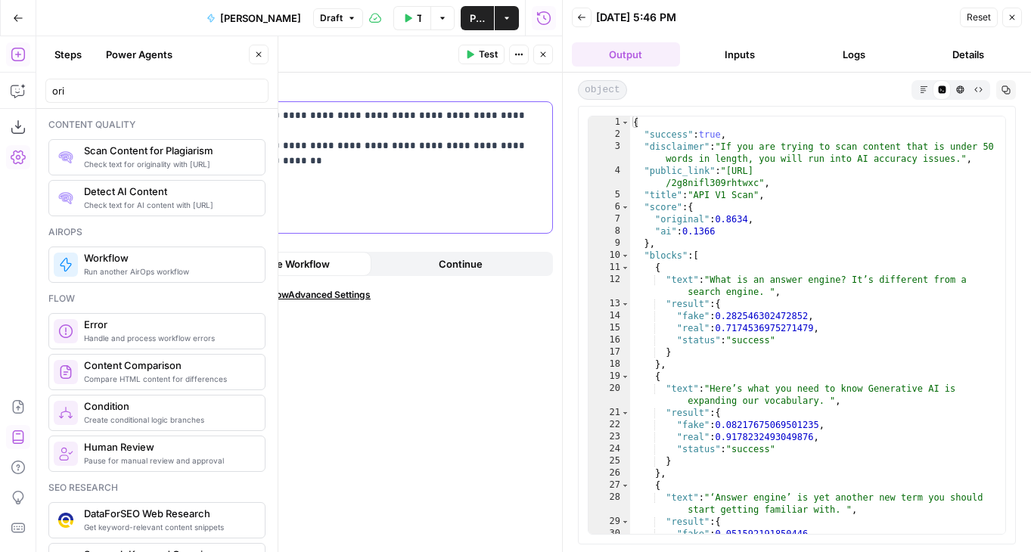
click at [533, 104] on div "**********" at bounding box center [317, 167] width 469 height 131
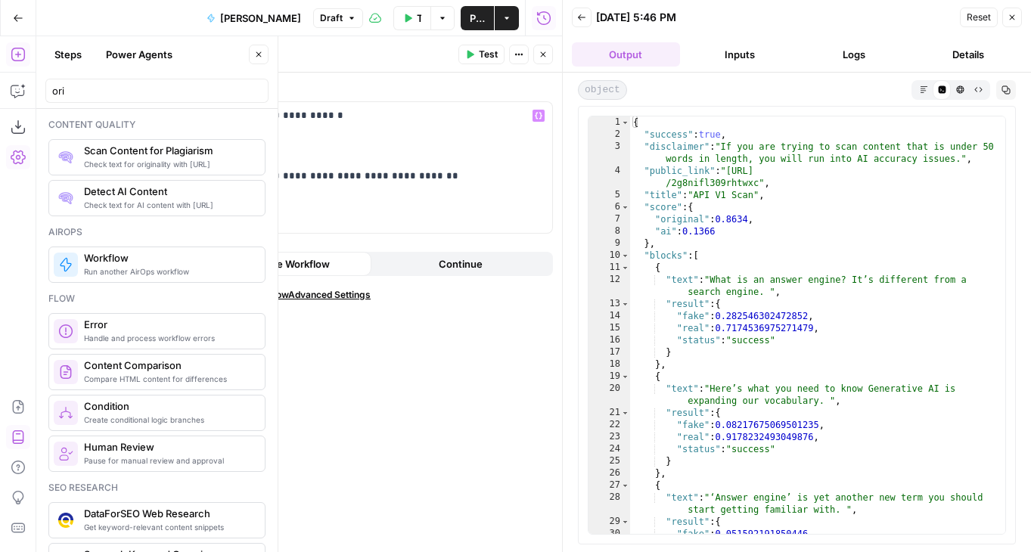
click at [493, 54] on span "Test" at bounding box center [488, 55] width 19 height 14
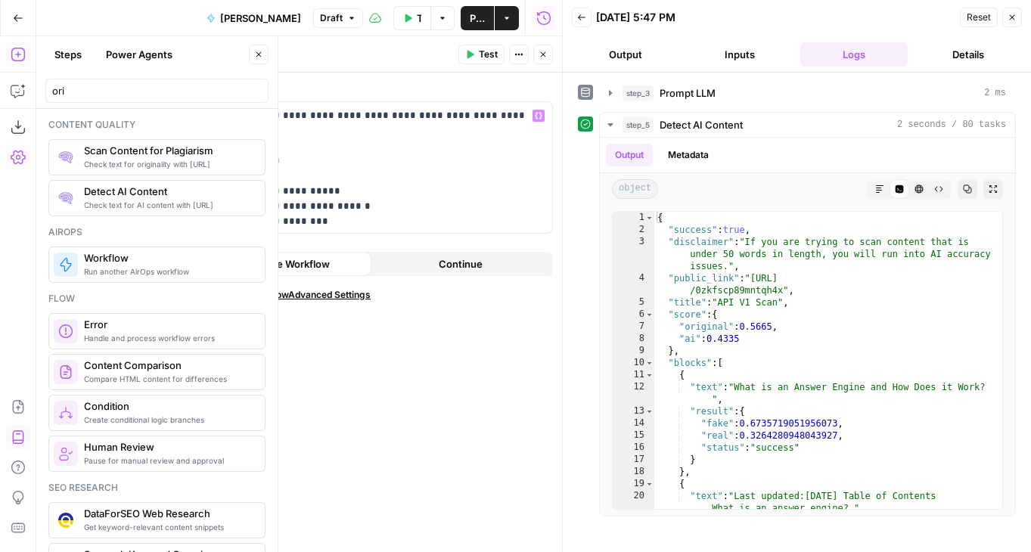
click at [481, 52] on span "Test" at bounding box center [488, 55] width 19 height 14
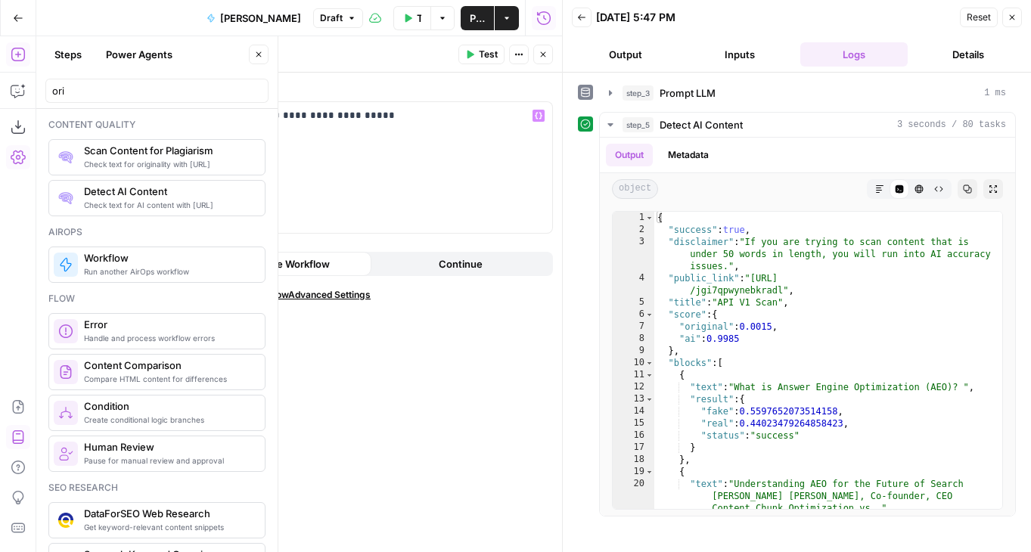
click at [484, 56] on span "Test" at bounding box center [488, 55] width 19 height 14
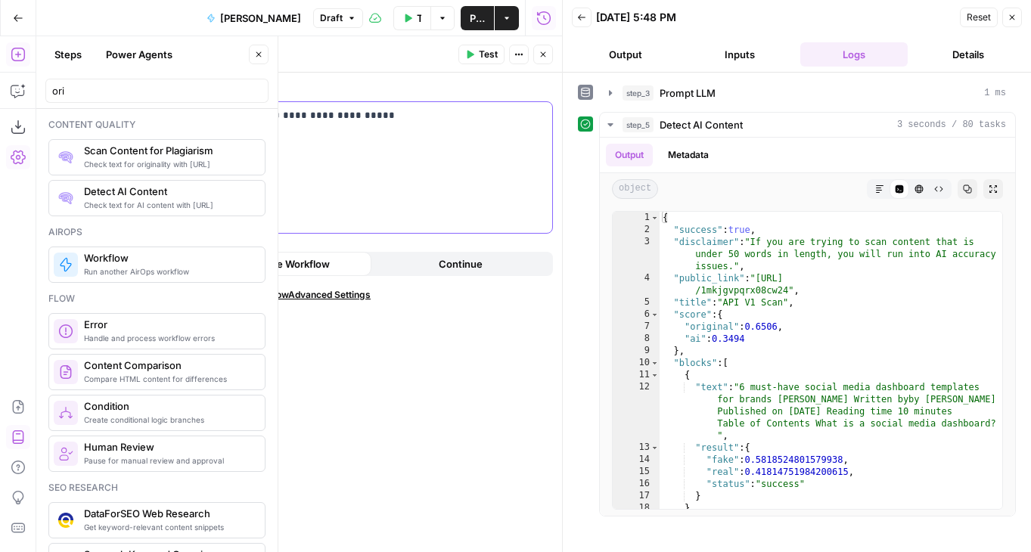
click at [542, 49] on button "Close" at bounding box center [543, 55] width 20 height 20
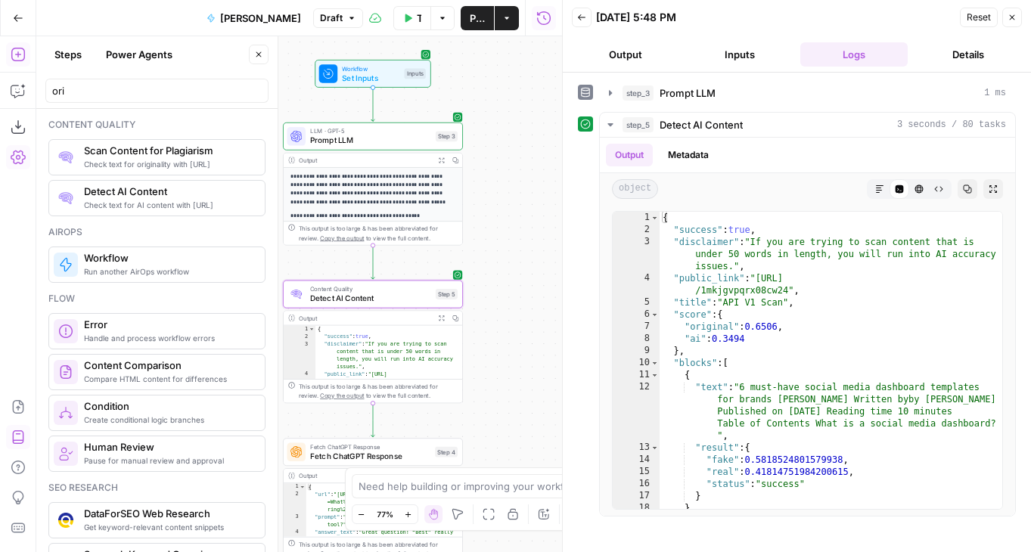
click at [337, 454] on span "Fetch ChatGPT Response" at bounding box center [370, 455] width 120 height 11
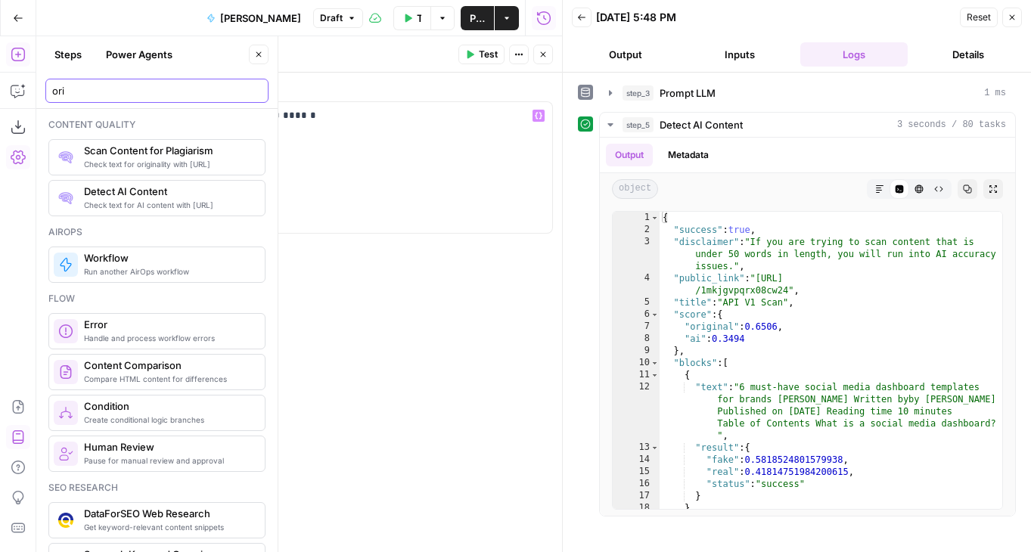
click at [54, 94] on input "ori" at bounding box center [156, 90] width 209 height 15
click at [103, 94] on input "ori" at bounding box center [156, 90] width 209 height 15
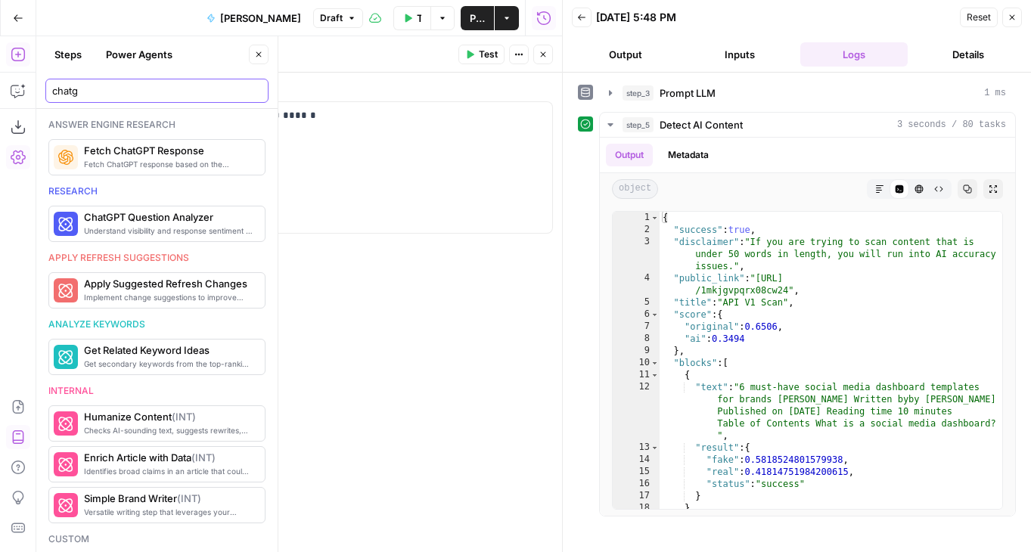
type input "chatg"
